Goal: Information Seeking & Learning: Learn about a topic

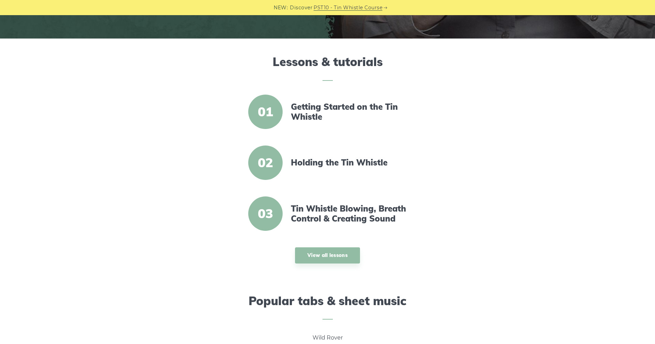
scroll to position [196, 0]
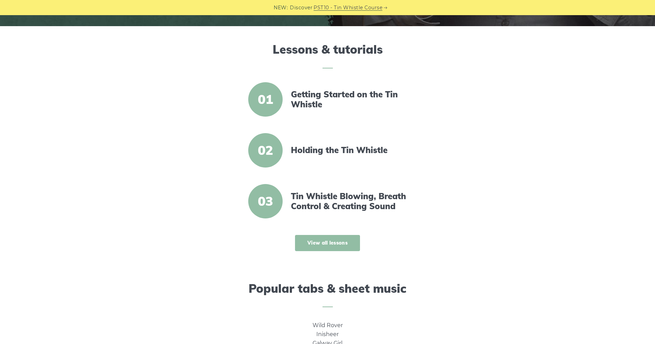
click at [332, 215] on link "View all lessons" at bounding box center [327, 243] width 65 height 16
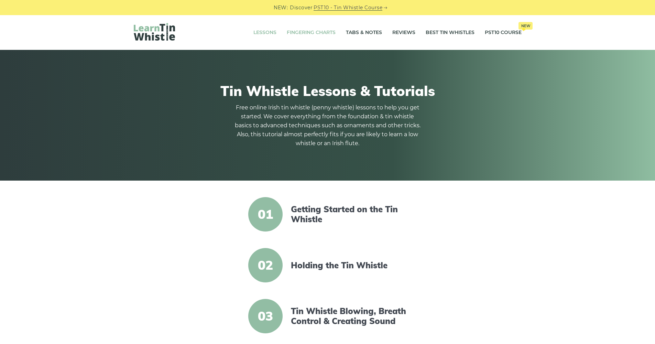
click at [300, 35] on link "Fingering Charts" at bounding box center [311, 32] width 49 height 17
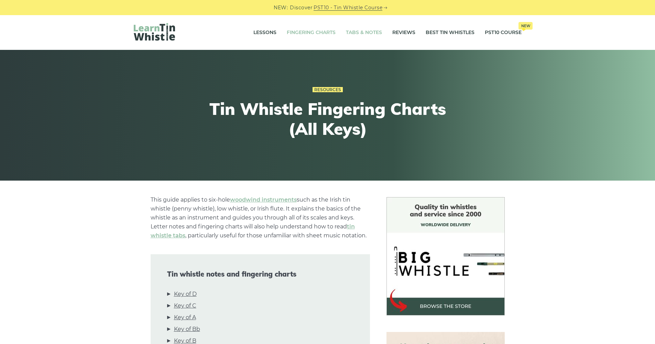
click at [356, 33] on link "Tabs & Notes" at bounding box center [364, 32] width 36 height 17
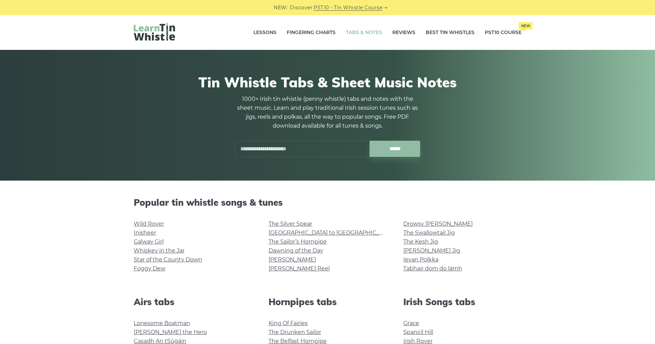
drag, startPoint x: 259, startPoint y: 151, endPoint x: 248, endPoint y: 135, distance: 18.5
click at [259, 151] on input "text" at bounding box center [302, 149] width 135 height 16
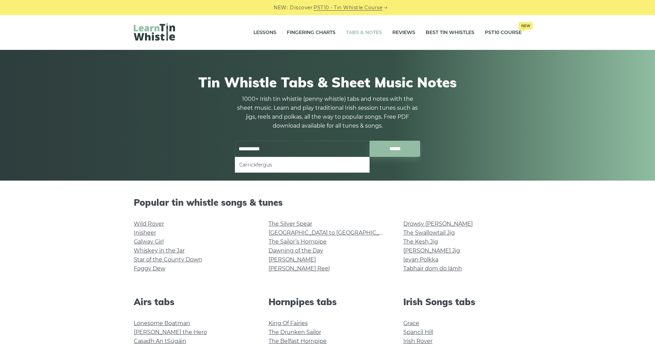
click at [262, 165] on li "Carrickfergus" at bounding box center [302, 165] width 126 height 8
type input "**********"
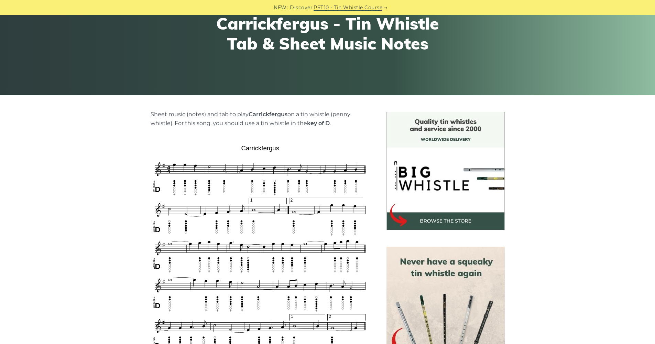
scroll to position [140, 0]
